Goal: Task Accomplishment & Management: Manage account settings

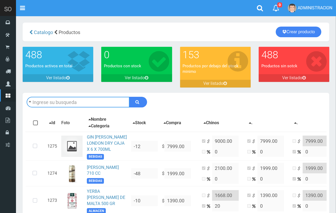
drag, startPoint x: 0, startPoint y: 0, endPoint x: 101, endPoint y: 96, distance: 139.3
click at [100, 97] on input "text" at bounding box center [78, 102] width 103 height 11
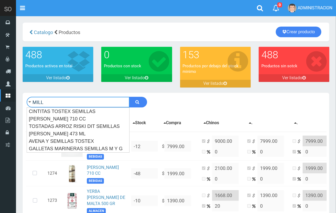
type input "MILL"
click at [129, 97] on button "submit" at bounding box center [138, 102] width 18 height 11
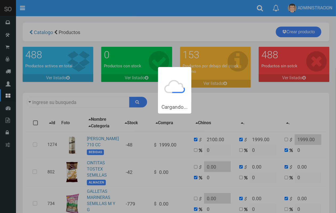
type input "MILL"
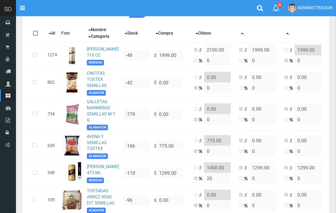
scroll to position [142, 0]
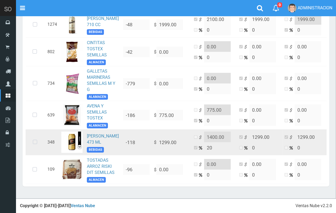
click at [35, 134] on icon at bounding box center [35, 143] width 14 height 18
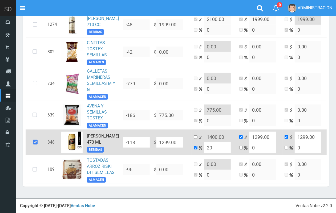
drag, startPoint x: 218, startPoint y: 135, endPoint x: 197, endPoint y: 136, distance: 20.3
click at [204, 143] on input "20" at bounding box center [217, 148] width 27 height 11
type input "2"
type input "1324.98"
type input "20"
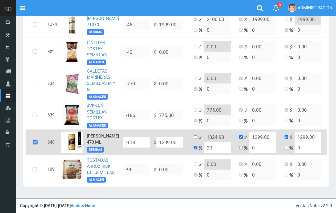
type input "1558.8"
type input "2"
type input "1324.98"
type input "1299"
type input "15"
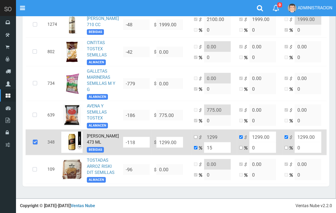
type input "1493.85"
type input "15"
click at [194, 136] on input "checkbox" at bounding box center [195, 137] width 3 height 3
checkbox input "true"
checkbox input "false"
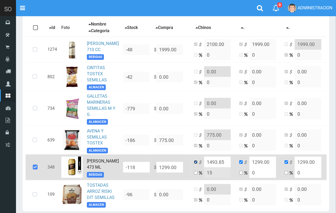
scroll to position [0, 0]
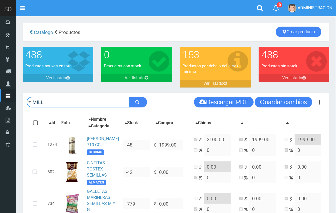
click at [63, 107] on input "MILL" at bounding box center [78, 102] width 103 height 11
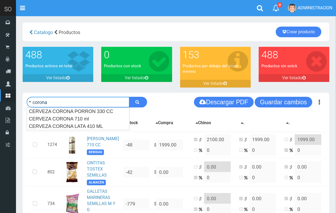
type input "corona"
click at [129, 97] on button "submit" at bounding box center [138, 102] width 18 height 11
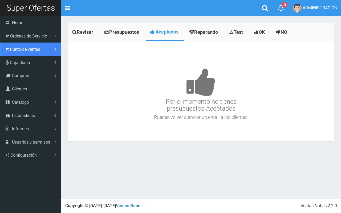
click at [26, 48] on span "Punto de ventas" at bounding box center [25, 49] width 30 height 5
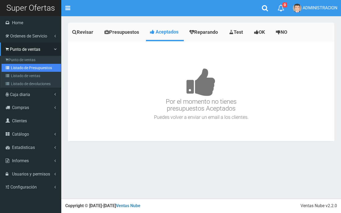
click at [33, 68] on link "Listado de Presupuestos" at bounding box center [31, 68] width 59 height 8
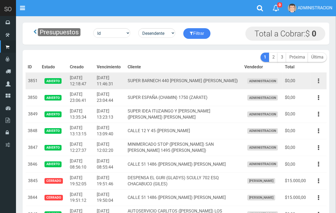
click at [319, 79] on icon "button" at bounding box center [318, 80] width 1 height 9
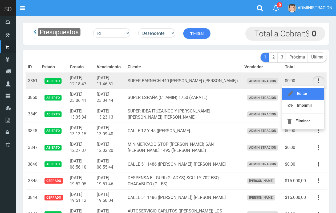
click at [310, 90] on link "Editar" at bounding box center [303, 94] width 42 height 12
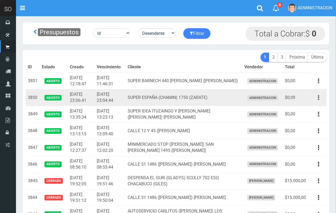
click at [320, 95] on button "button" at bounding box center [319, 97] width 12 height 9
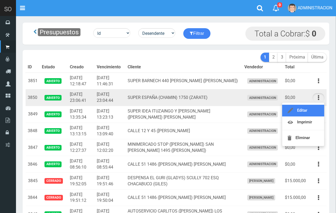
click at [312, 106] on link "Editar" at bounding box center [303, 111] width 42 height 12
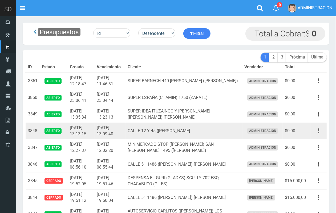
click at [319, 128] on icon "button" at bounding box center [318, 131] width 1 height 9
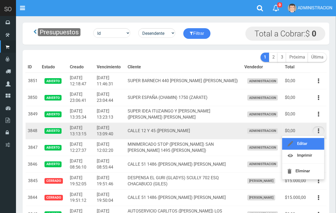
click at [309, 146] on link "Editar" at bounding box center [303, 144] width 42 height 12
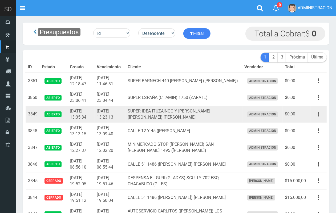
click at [319, 114] on icon "button" at bounding box center [318, 114] width 1 height 9
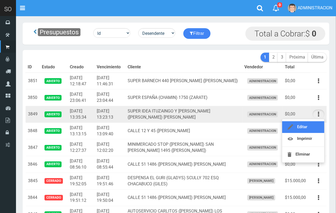
click at [314, 126] on link "Editar" at bounding box center [303, 128] width 42 height 12
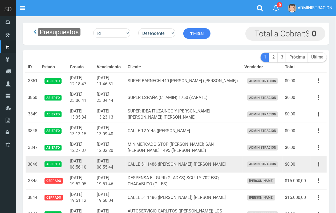
click at [319, 167] on icon "button" at bounding box center [318, 164] width 1 height 9
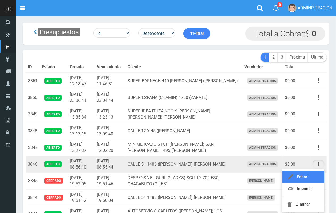
click at [313, 173] on link "Editar" at bounding box center [303, 178] width 42 height 12
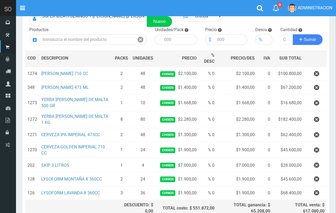
scroll to position [50, 0]
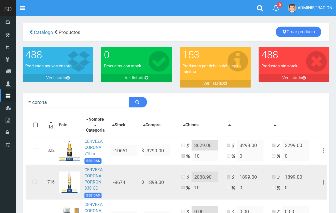
drag, startPoint x: 36, startPoint y: 187, endPoint x: 89, endPoint y: 198, distance: 53.9
click at [37, 187] on icon at bounding box center [35, 183] width 14 height 18
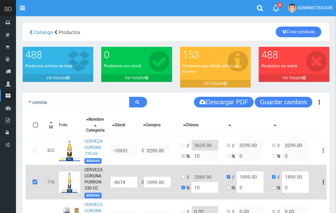
drag, startPoint x: 165, startPoint y: 185, endPoint x: 147, endPoint y: 185, distance: 18.7
click at [147, 185] on input "1899.00" at bounding box center [157, 182] width 27 height 11
type input "2"
type input "2.2"
type input "2"
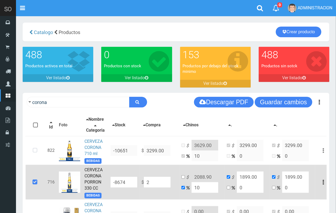
type input "2"
type input "22"
type input "24.2"
type input "22"
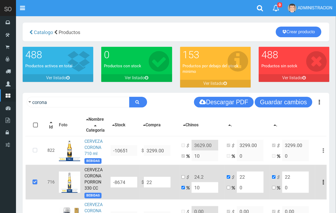
type input "226"
type input "248.6"
type input "226"
type input "2269"
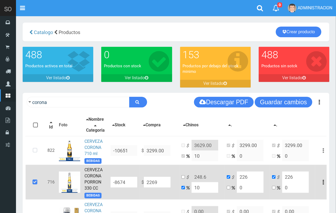
type input "2495.9"
type input "2269"
type input "2269.6"
type input "2496.56"
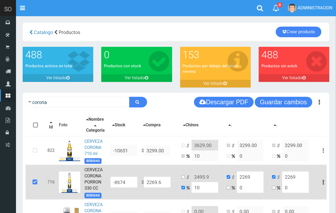
type input "2269.6"
type input "2269.68"
type input "2496.6479999999997"
type input "2269.68"
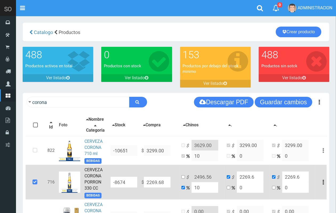
type input "2269.68"
drag, startPoint x: 202, startPoint y: 193, endPoint x: 187, endPoint y: 194, distance: 15.2
click at [186, 194] on td "$ 2496.6479999999997 10" at bounding box center [201, 182] width 45 height 35
type input "2"
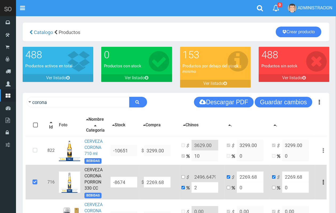
type input "2315.0735999999997"
type input "20"
type input "2723.616"
type input "20"
drag, startPoint x: 183, startPoint y: 181, endPoint x: 195, endPoint y: 181, distance: 12.3
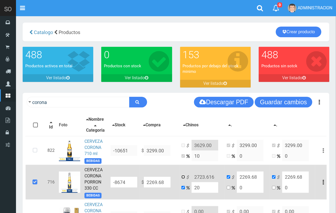
click at [184, 179] on input "checkbox" at bounding box center [182, 177] width 3 height 3
checkbox input "true"
checkbox input "false"
drag, startPoint x: 213, startPoint y: 182, endPoint x: 207, endPoint y: 182, distance: 6.9
click at [207, 182] on input "2723.616" at bounding box center [205, 177] width 27 height 11
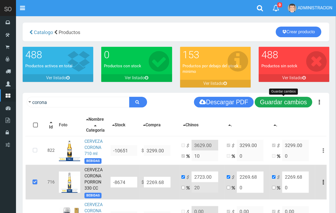
type input "2723.00"
click at [274, 107] on button "Guardar cambios" at bounding box center [284, 102] width 58 height 11
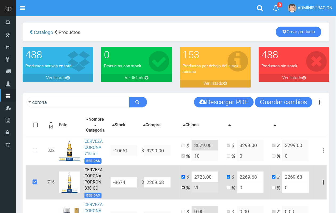
drag, startPoint x: 183, startPoint y: 191, endPoint x: 199, endPoint y: 190, distance: 16.5
click at [183, 190] on input "checkbox" at bounding box center [182, 187] width 3 height 3
checkbox input "true"
checkbox input "false"
click at [193, 190] on input "20" at bounding box center [205, 188] width 27 height 11
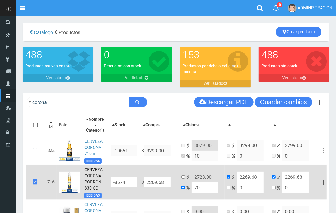
click at [203, 192] on input "20" at bounding box center [205, 188] width 27 height 11
drag, startPoint x: 195, startPoint y: 192, endPoint x: 191, endPoint y: 192, distance: 3.7
click at [192, 193] on input "20" at bounding box center [205, 188] width 27 height 11
type input "15"
type input "2610.1319999999996"
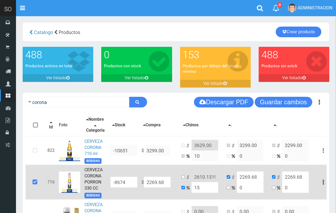
type input "15"
drag, startPoint x: 183, startPoint y: 181, endPoint x: 191, endPoint y: 182, distance: 7.7
click at [183, 179] on input "checkbox" at bounding box center [182, 177] width 3 height 3
checkbox input "true"
checkbox input "false"
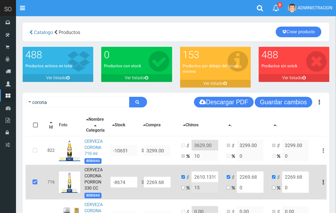
scroll to position [0, 26]
drag, startPoint x: 206, startPoint y: 182, endPoint x: 229, endPoint y: 181, distance: 22.7
click at [229, 181] on tr "716 CERVEZA CORONA PORRON 330 CC BEBIDAS -8674 $ 2269.68 $ 2610.1319999999996 1…" at bounding box center [179, 182] width 306 height 35
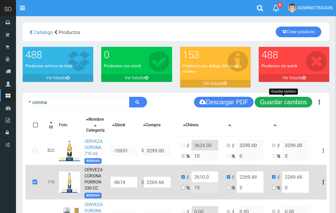
type input "2610.0"
click at [267, 99] on button "Guardar cambios" at bounding box center [284, 102] width 58 height 11
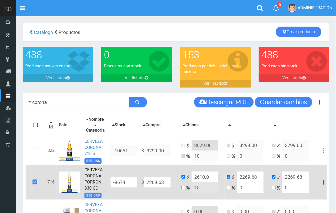
drag, startPoint x: 166, startPoint y: 184, endPoint x: 140, endPoint y: 184, distance: 25.3
click at [140, 184] on td "$ 2269.68" at bounding box center [159, 182] width 40 height 35
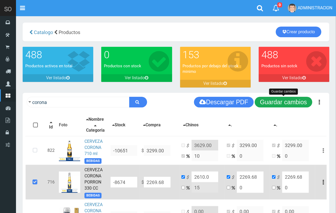
click at [271, 103] on button "Guardar cambios" at bounding box center [284, 102] width 58 height 11
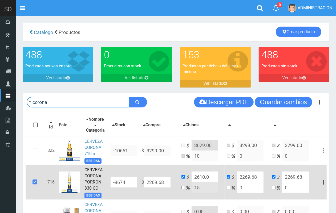
click at [84, 103] on input "corona" at bounding box center [78, 102] width 103 height 11
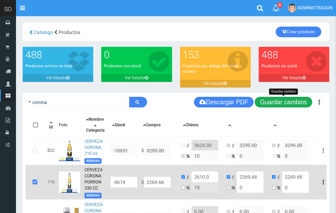
click at [288, 105] on button "Guardar cambios" at bounding box center [284, 102] width 58 height 11
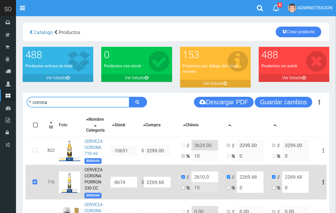
click at [51, 99] on input "corona" at bounding box center [78, 102] width 103 height 11
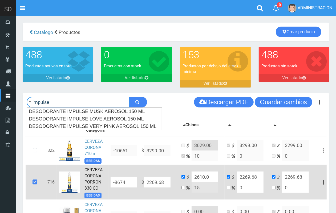
type input "impulse"
click at [129, 97] on button "submit" at bounding box center [138, 102] width 18 height 11
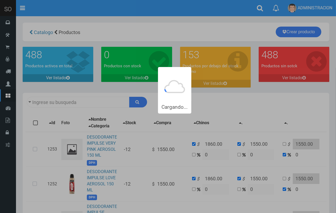
type input "impulse"
